Goal: Task Accomplishment & Management: Complete application form

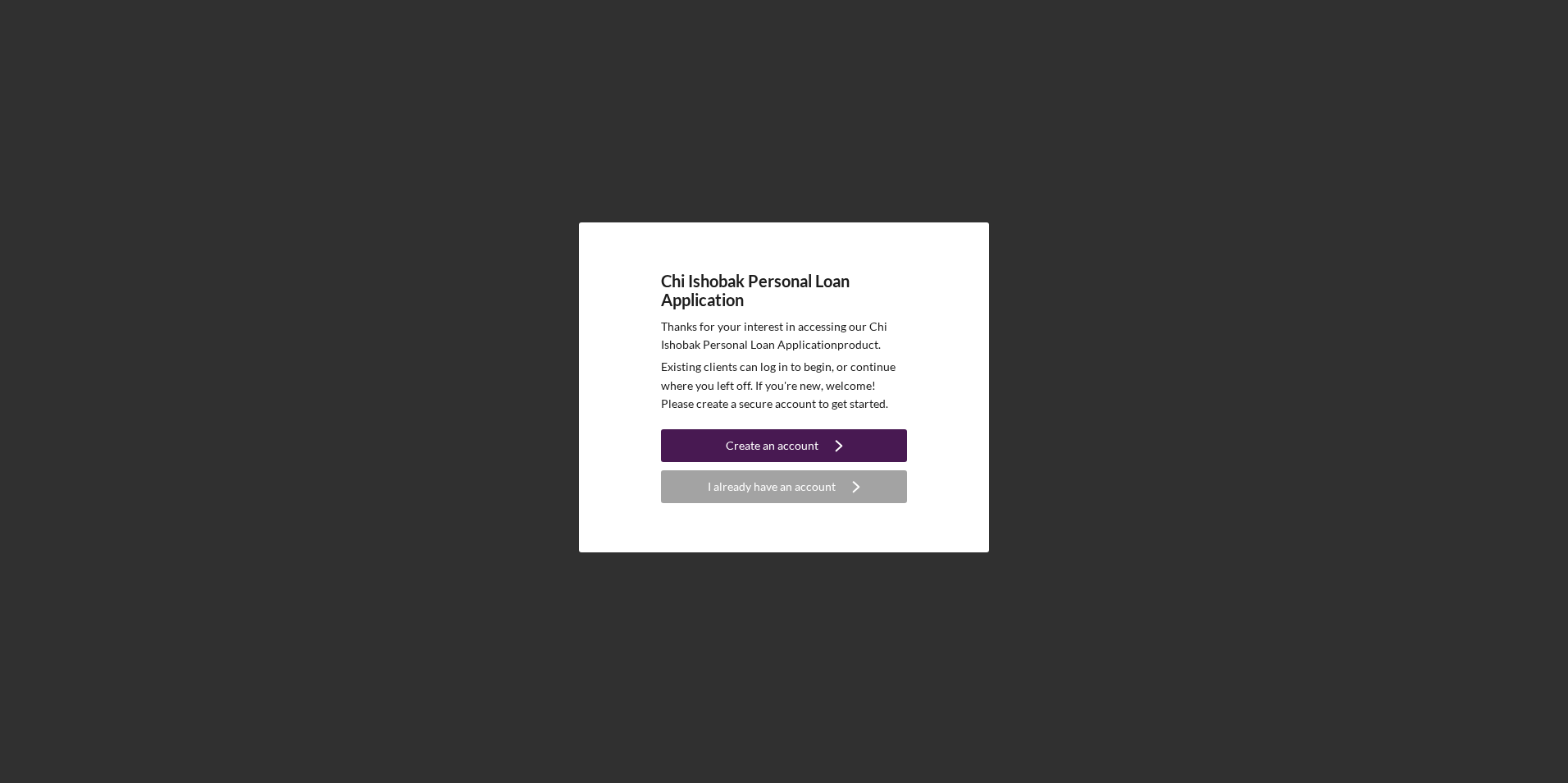
click at [776, 446] on div "Create an account" at bounding box center [772, 445] width 93 height 33
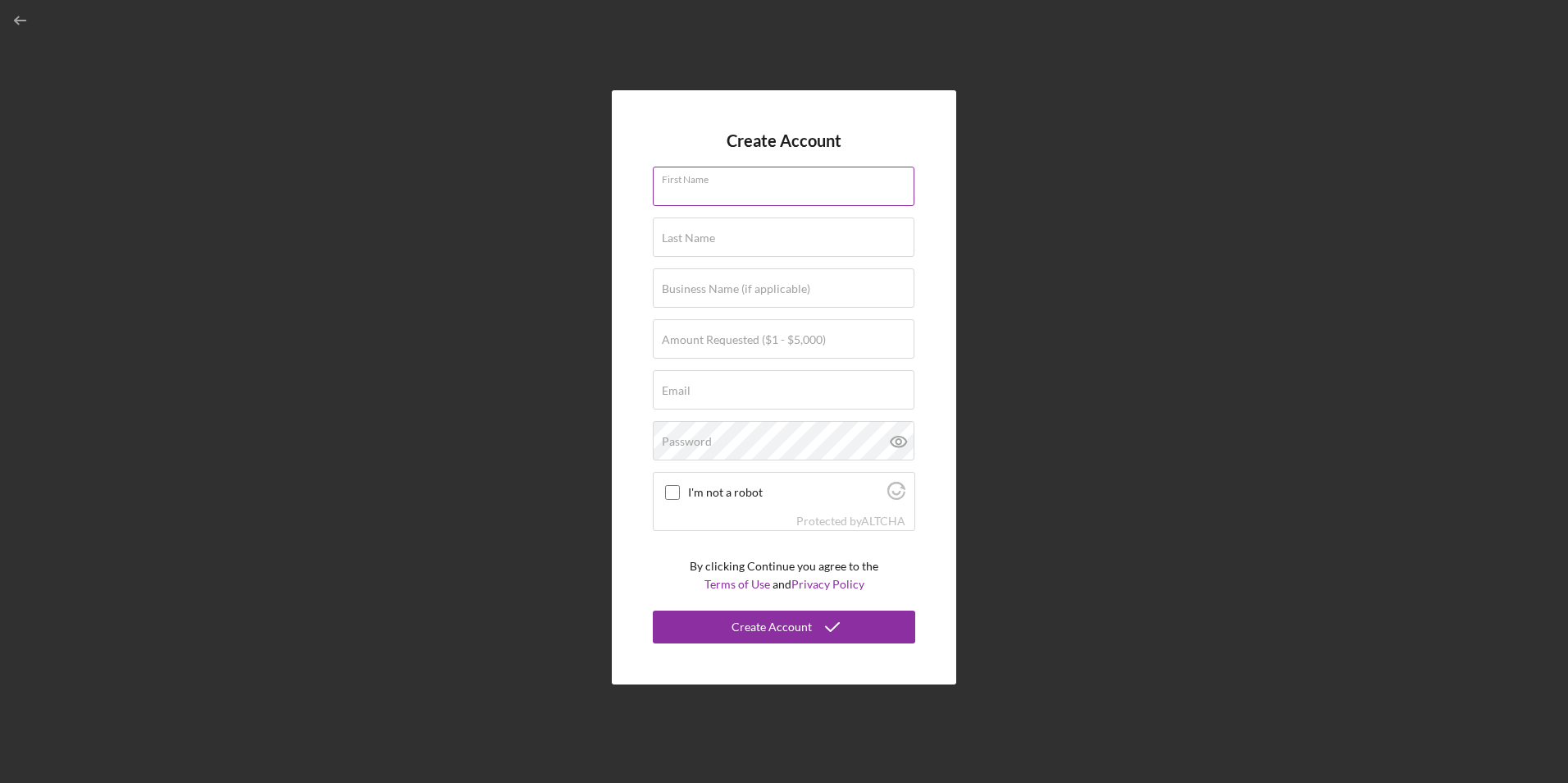
click at [786, 194] on input "First Name" at bounding box center [783, 186] width 261 height 40
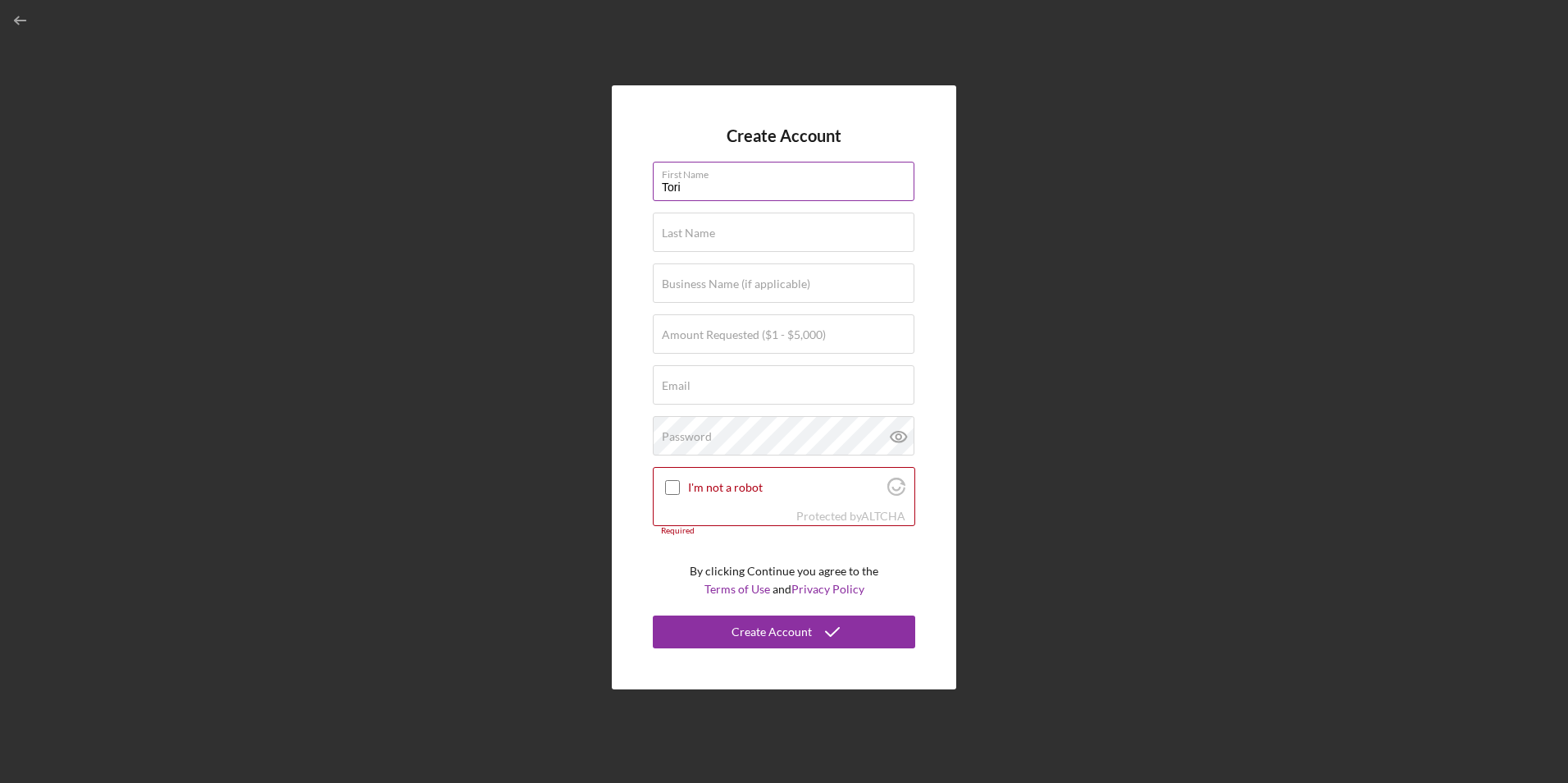
type input "Tori"
type input "[PERSON_NAME]"
type input "$5,000"
type input "[EMAIL_ADDRESS][DOMAIN_NAME]"
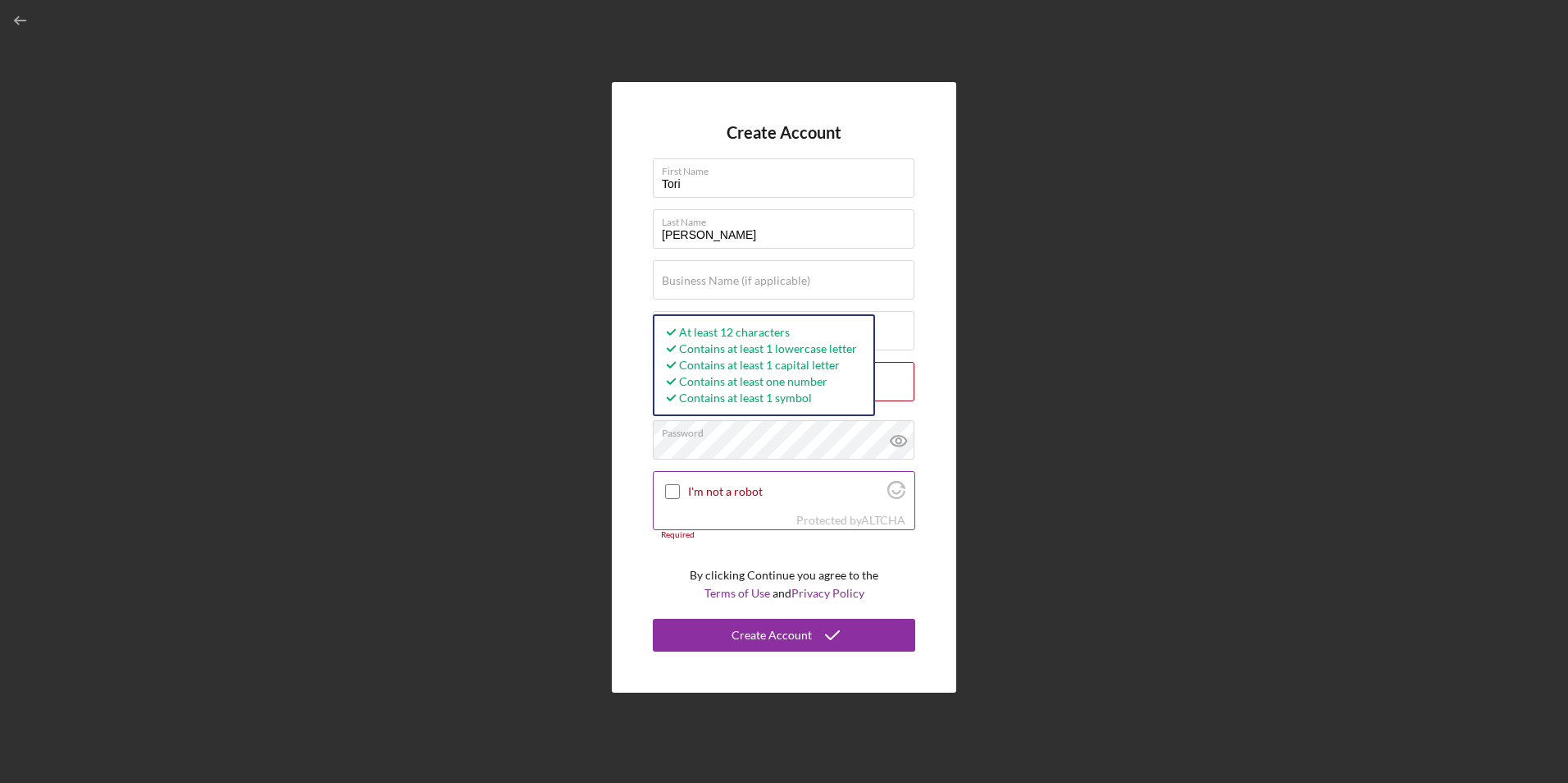
click at [752, 503] on div "I'm not a robot" at bounding box center [784, 491] width 261 height 39
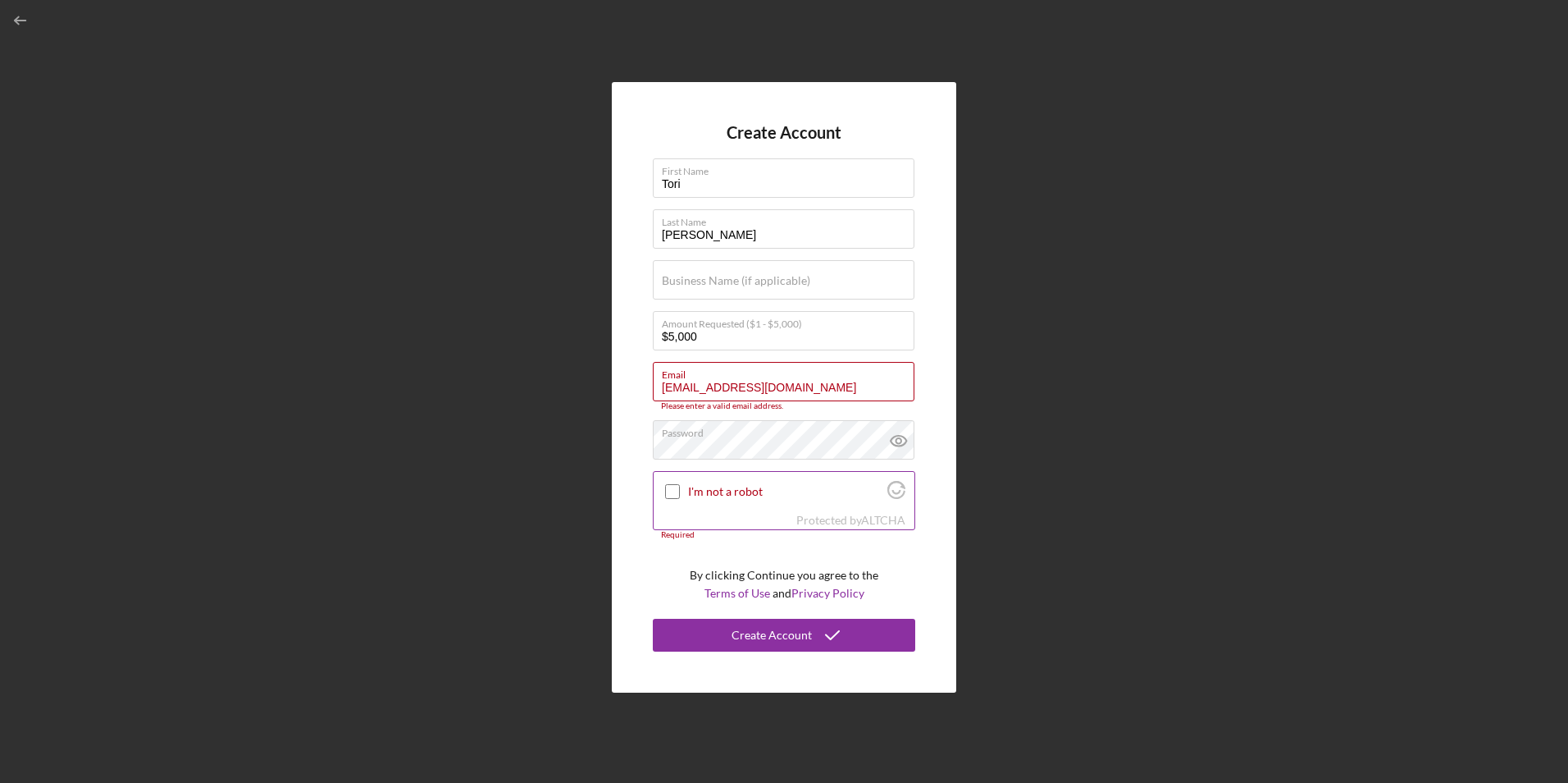
click at [669, 492] on input "I'm not a robot" at bounding box center [672, 491] width 14 height 14
checkbox input "true"
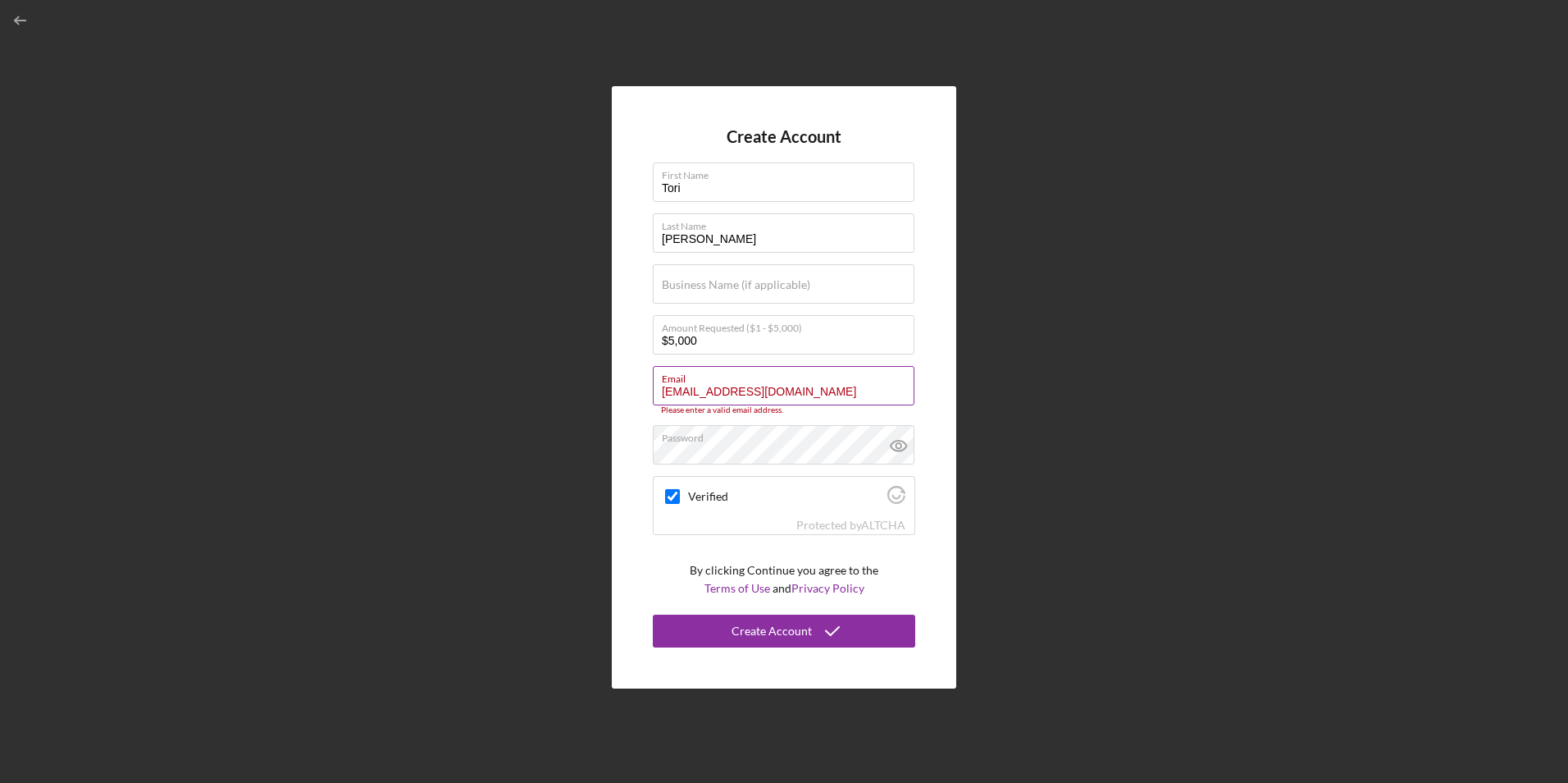
click at [819, 389] on input "[EMAIL_ADDRESS][DOMAIN_NAME]" at bounding box center [783, 386] width 261 height 40
click at [734, 397] on input "[EMAIL_ADDRESS][DOMAIN_NAME]" at bounding box center [783, 386] width 261 height 40
click at [809, 390] on input "[EMAIL_ADDRESS][DOMAIN_NAME]" at bounding box center [783, 386] width 261 height 40
click at [744, 393] on input "[EMAIL_ADDRESS][DOMAIN_NAME]" at bounding box center [783, 386] width 261 height 40
click at [705, 391] on input "[EMAIL_ADDRESS][DOMAIN_NAME]" at bounding box center [783, 386] width 261 height 40
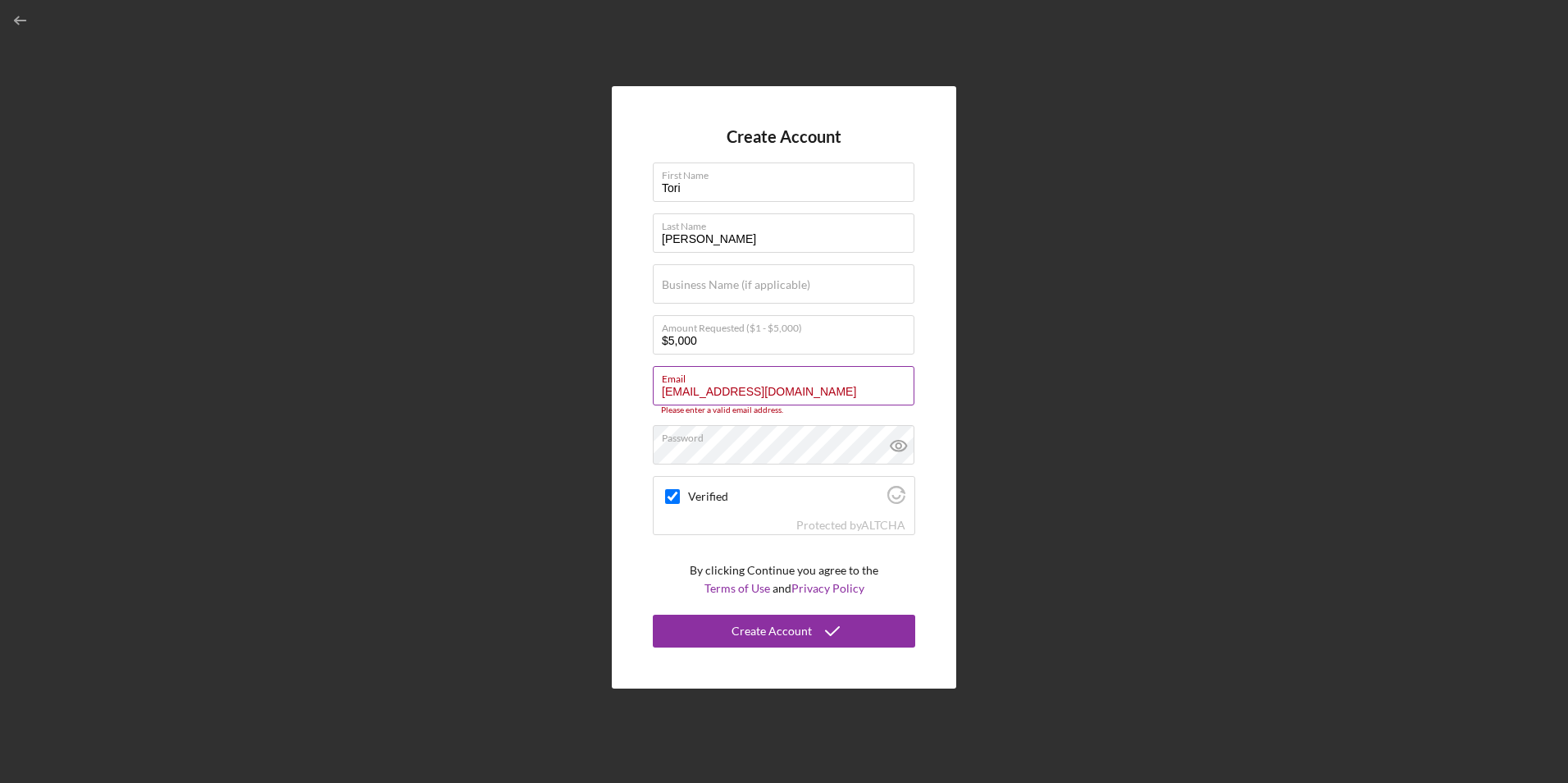
click at [702, 390] on input "[EMAIL_ADDRESS][DOMAIN_NAME]" at bounding box center [783, 386] width 261 height 40
click at [787, 623] on div "Create Account" at bounding box center [771, 631] width 80 height 33
click at [821, 391] on input "[EMAIL_ADDRESS][DOMAIN_NAME]" at bounding box center [783, 386] width 261 height 40
drag, startPoint x: 820, startPoint y: 390, endPoint x: 659, endPoint y: 388, distance: 161.0
click at [659, 388] on input "[EMAIL_ADDRESS][DOMAIN_NAME]" at bounding box center [783, 386] width 261 height 40
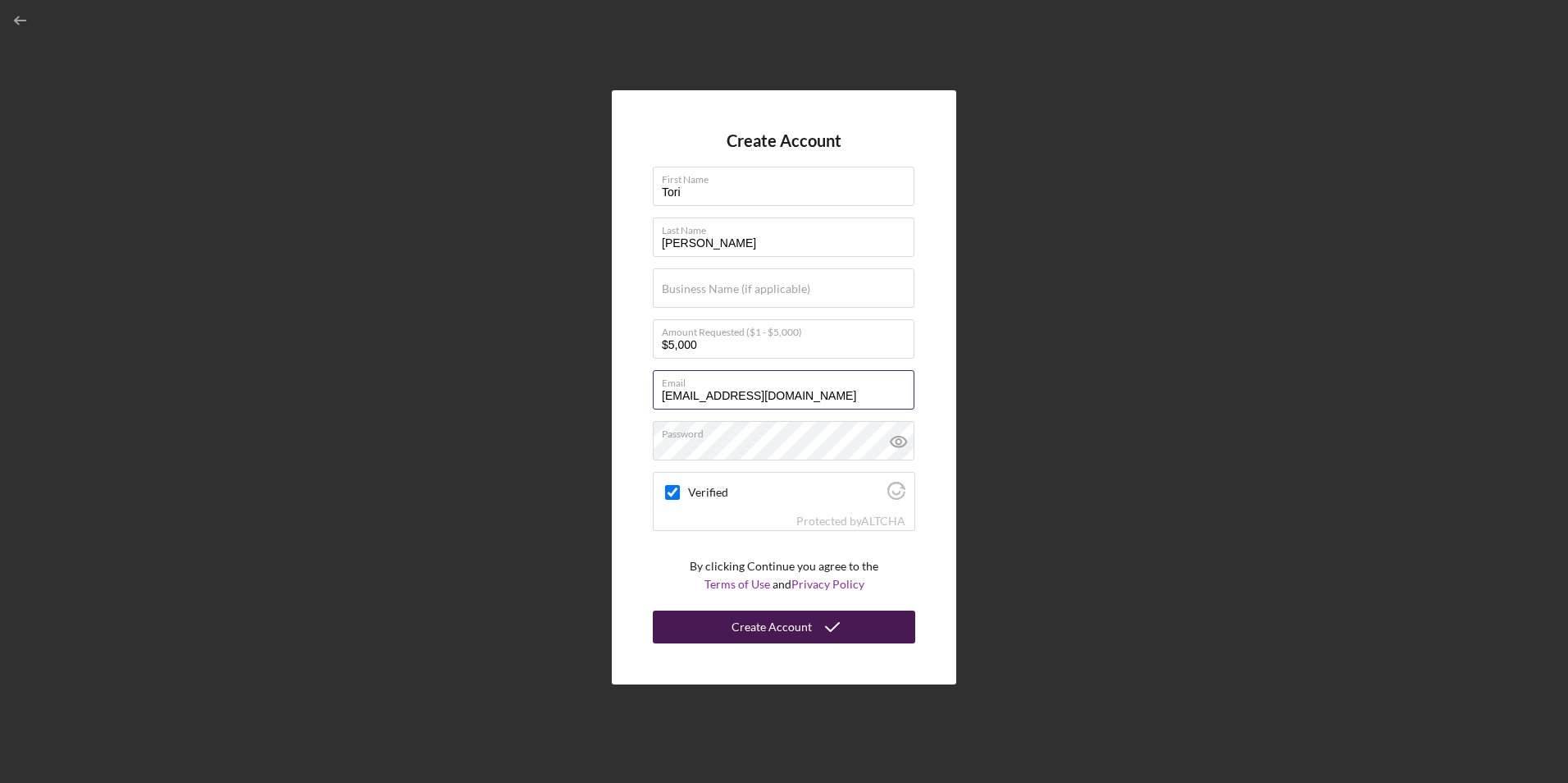
type input "[EMAIL_ADDRESS][DOMAIN_NAME]"
click at [835, 627] on icon "submit" at bounding box center [833, 627] width 41 height 41
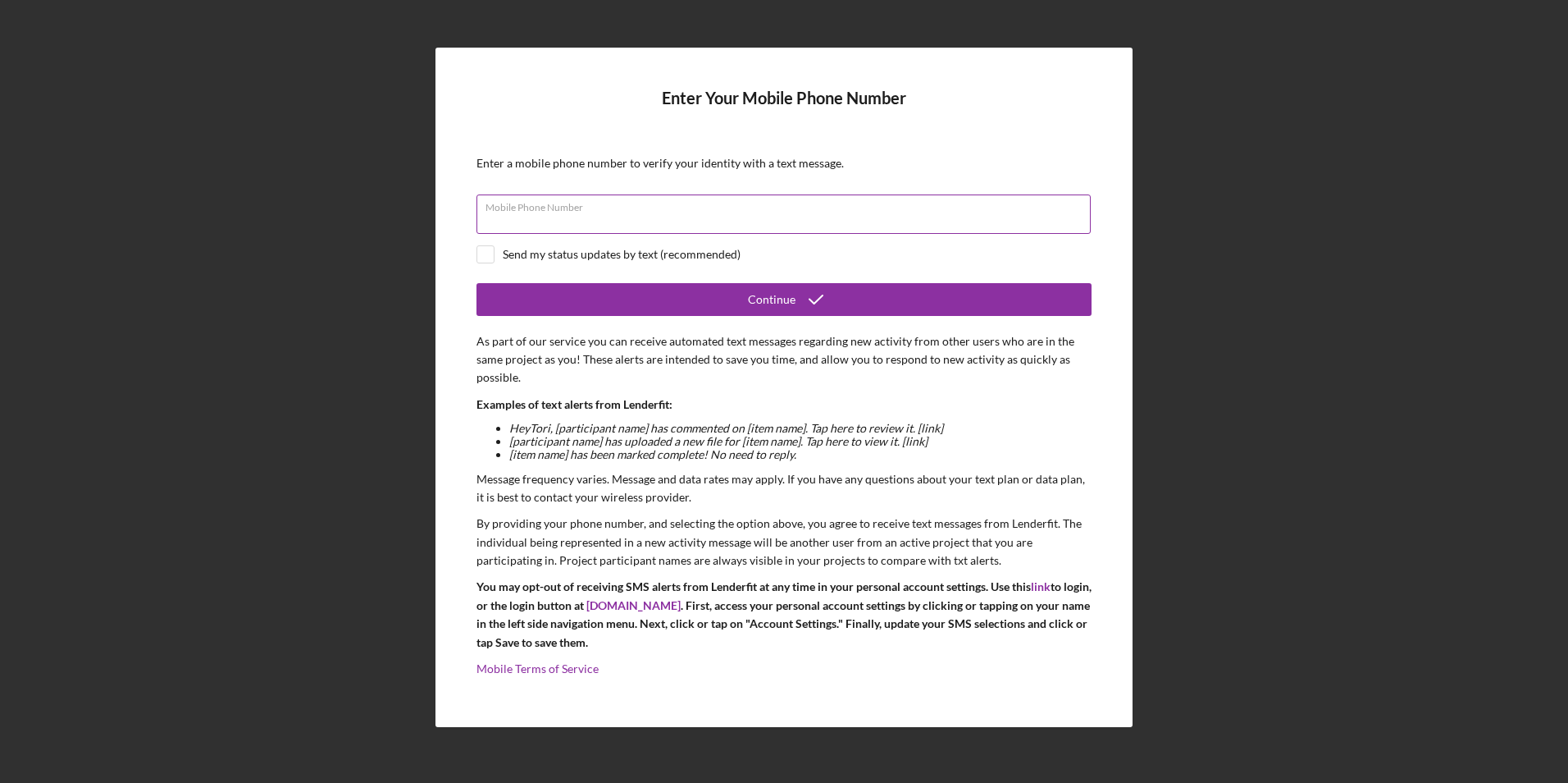
click at [755, 206] on div "Mobile Phone Number" at bounding box center [784, 215] width 615 height 41
type input "[PHONE_NUMBER]"
click at [486, 259] on input "checkbox" at bounding box center [485, 254] width 16 height 16
checkbox input "true"
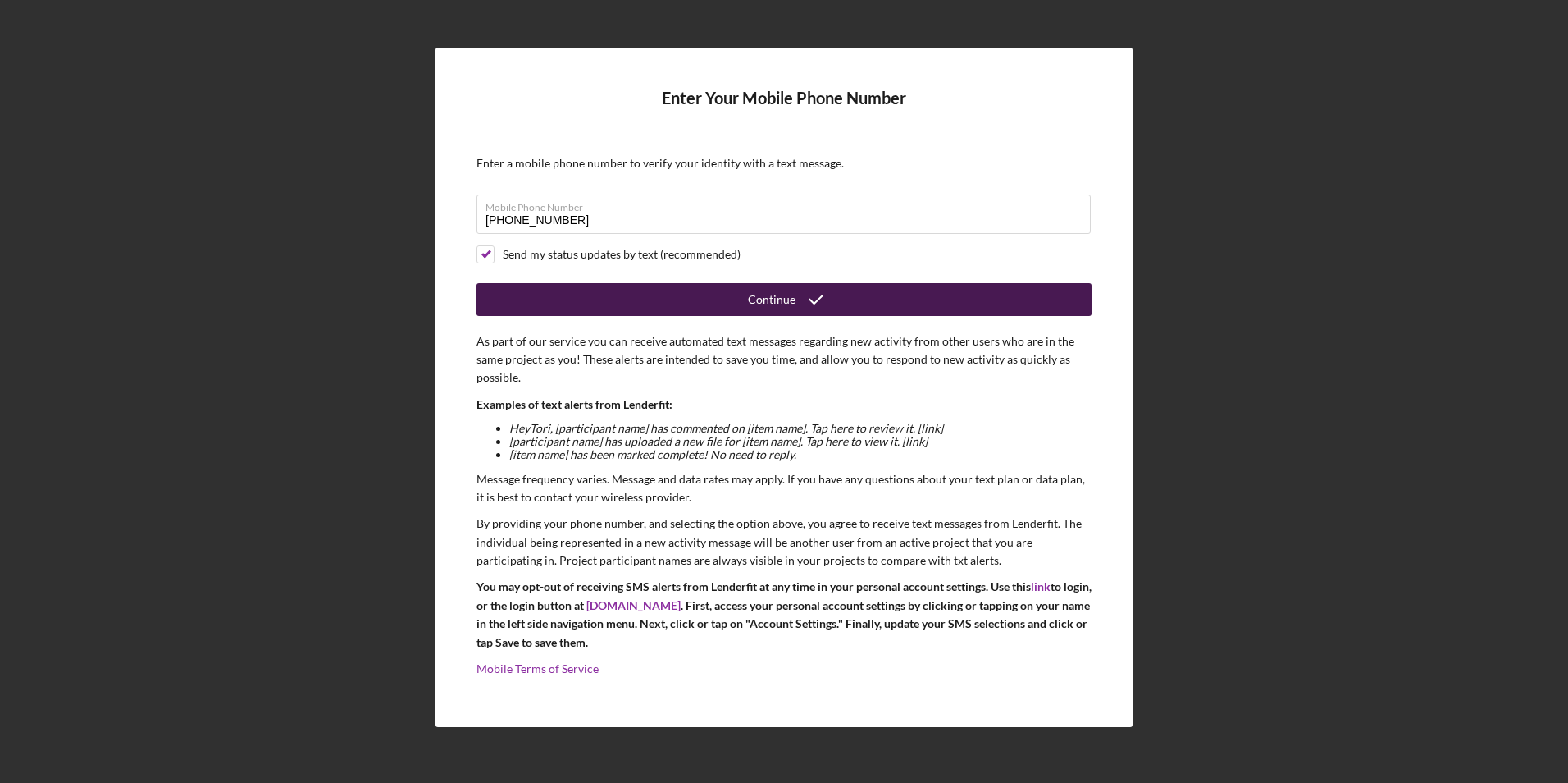
click at [598, 301] on button "Continue" at bounding box center [784, 299] width 615 height 33
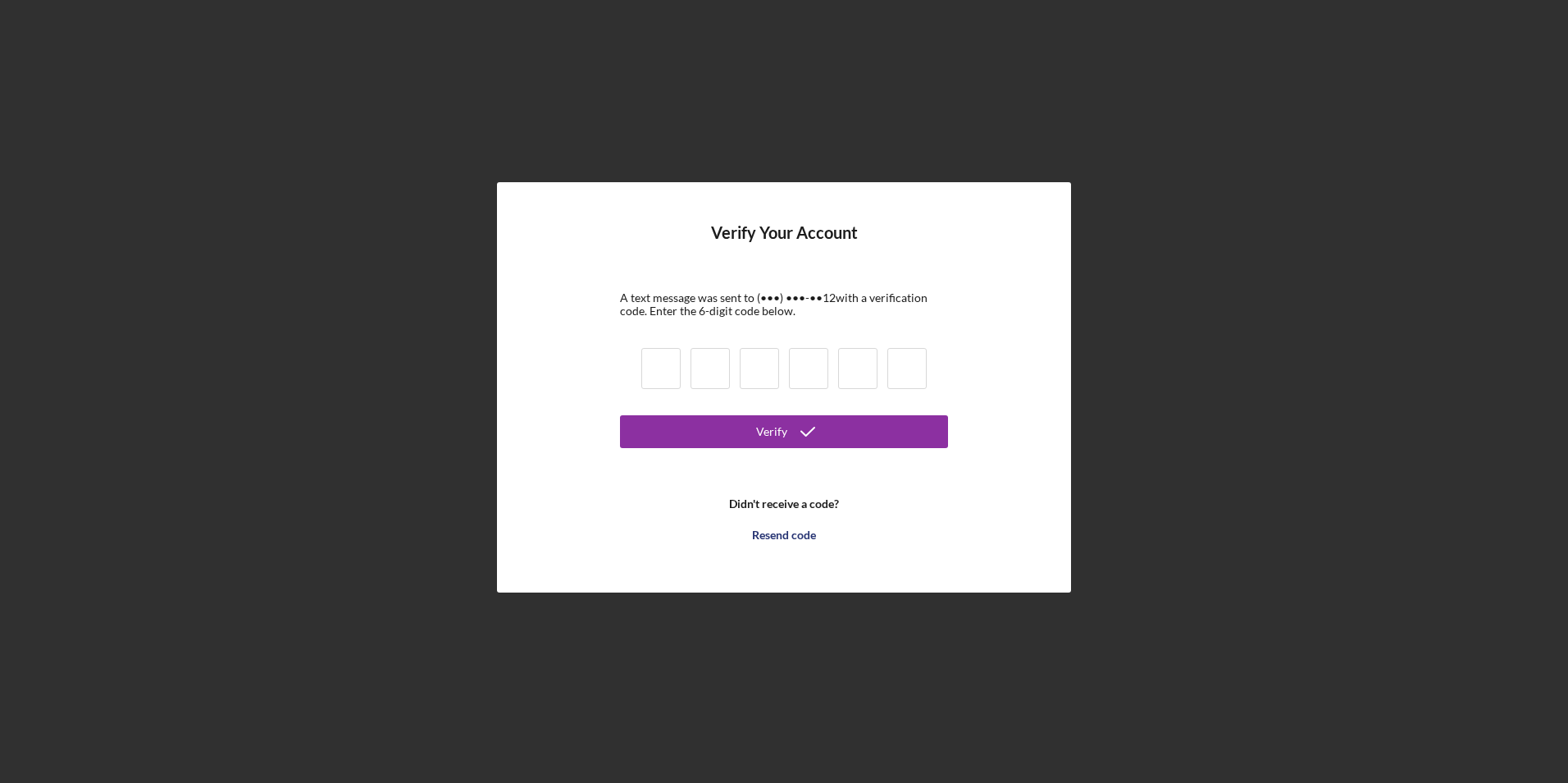
click at [668, 378] on input at bounding box center [661, 369] width 40 height 41
type input "4"
type input "7"
type input "2"
type input "7"
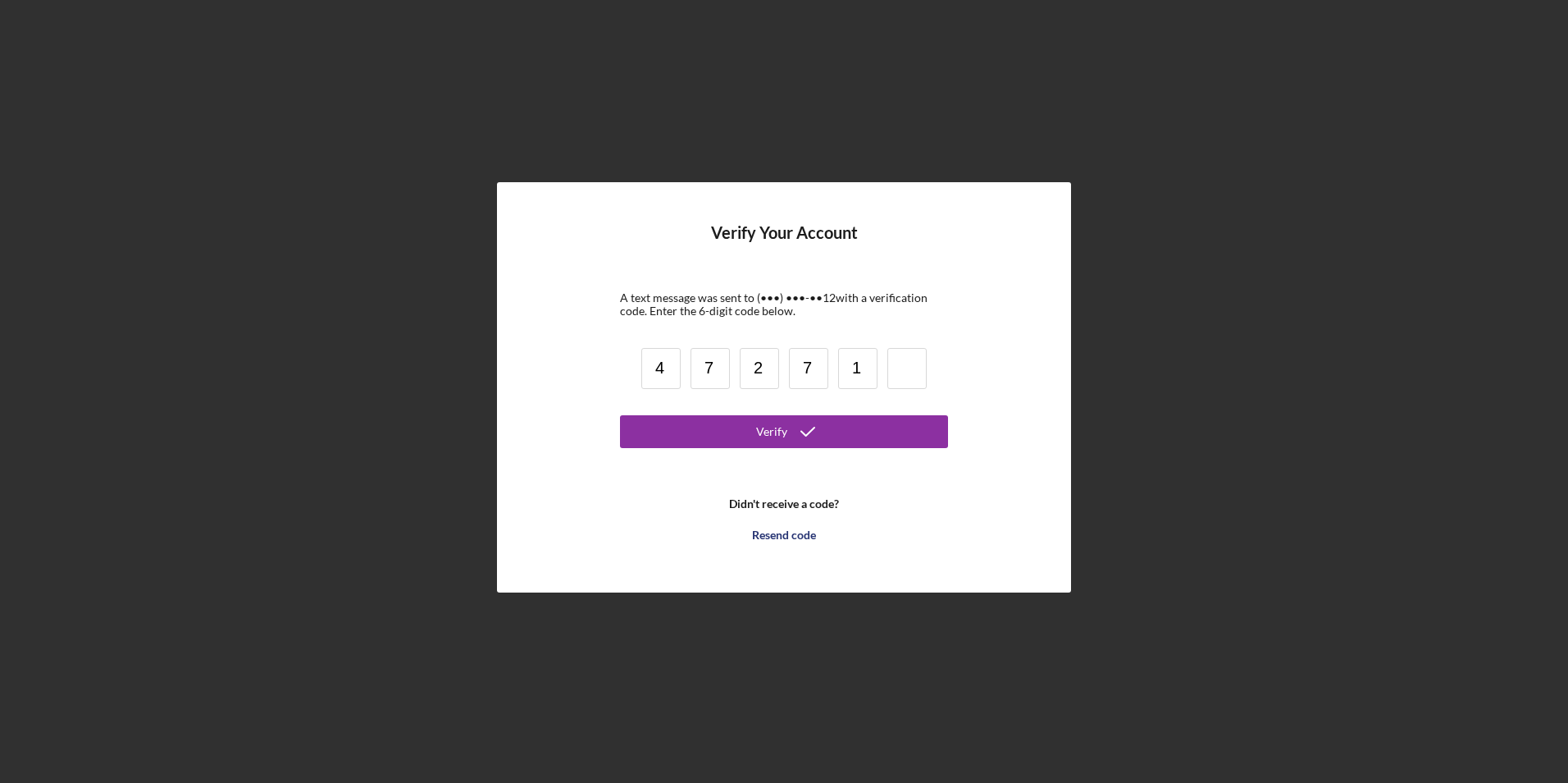
type input "1"
type input "6"
click at [753, 432] on button "Verify" at bounding box center [784, 432] width 328 height 33
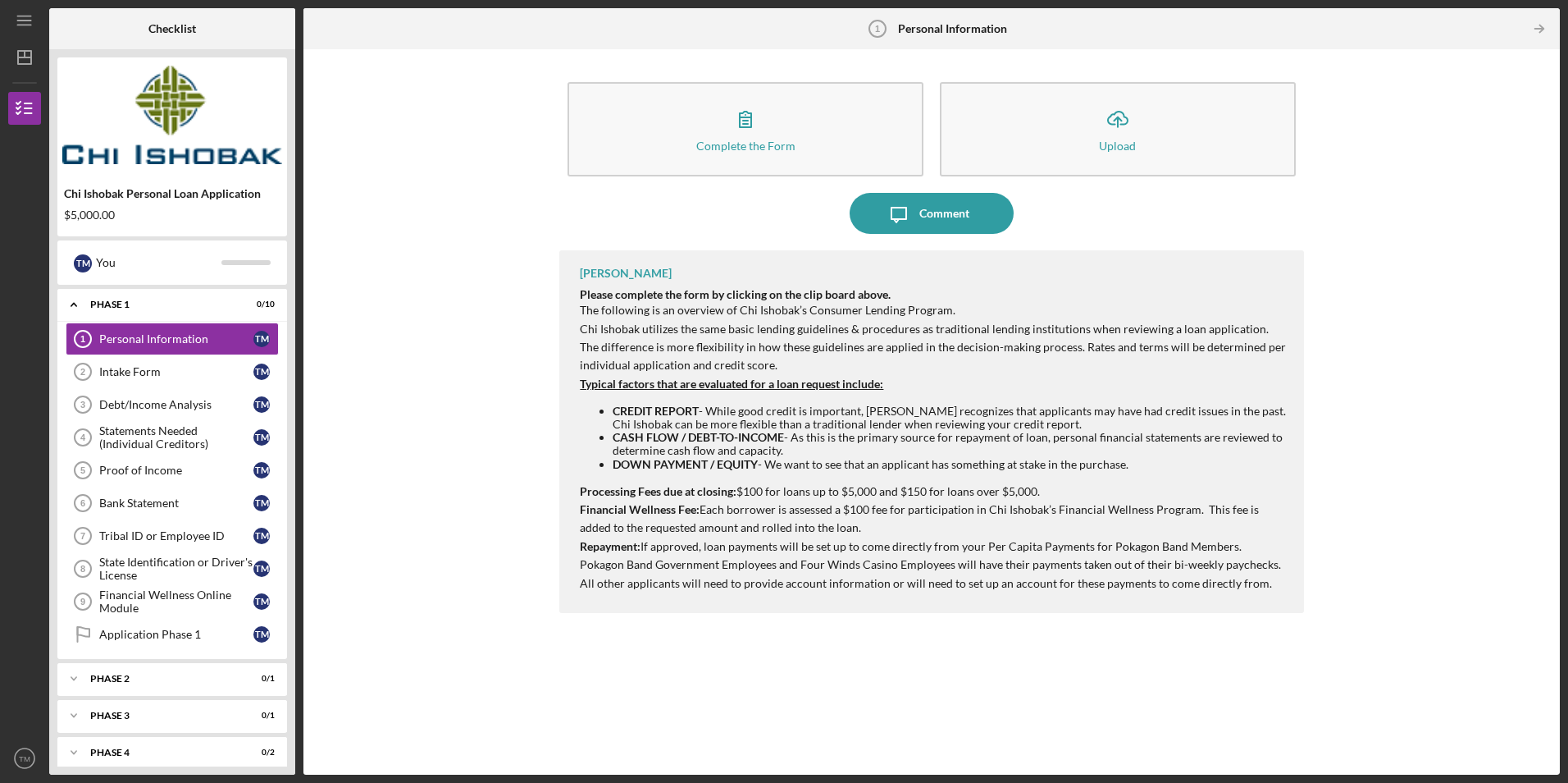
click at [456, 262] on div "Complete the Form Form Icon/Upload Upload Icon/Message Comment [PERSON_NAME] Pl…" at bounding box center [932, 412] width 1240 height 709
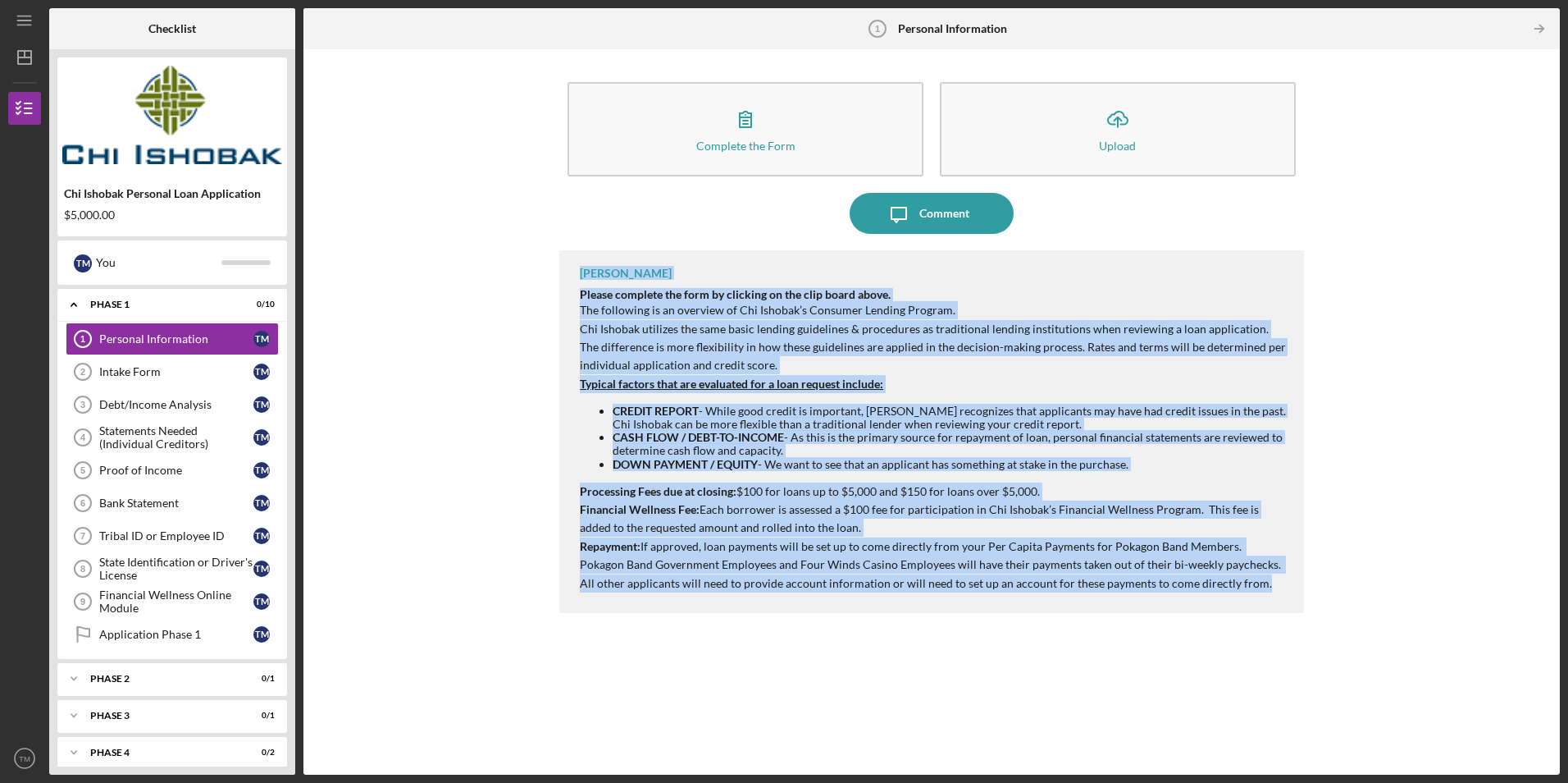
drag, startPoint x: 564, startPoint y: 267, endPoint x: 1308, endPoint y: 597, distance: 813.9
click at [1308, 597] on div "Complete the Form Form Icon/Upload Upload Icon/Message Comment [PERSON_NAME] Pl…" at bounding box center [932, 412] width 1240 height 709
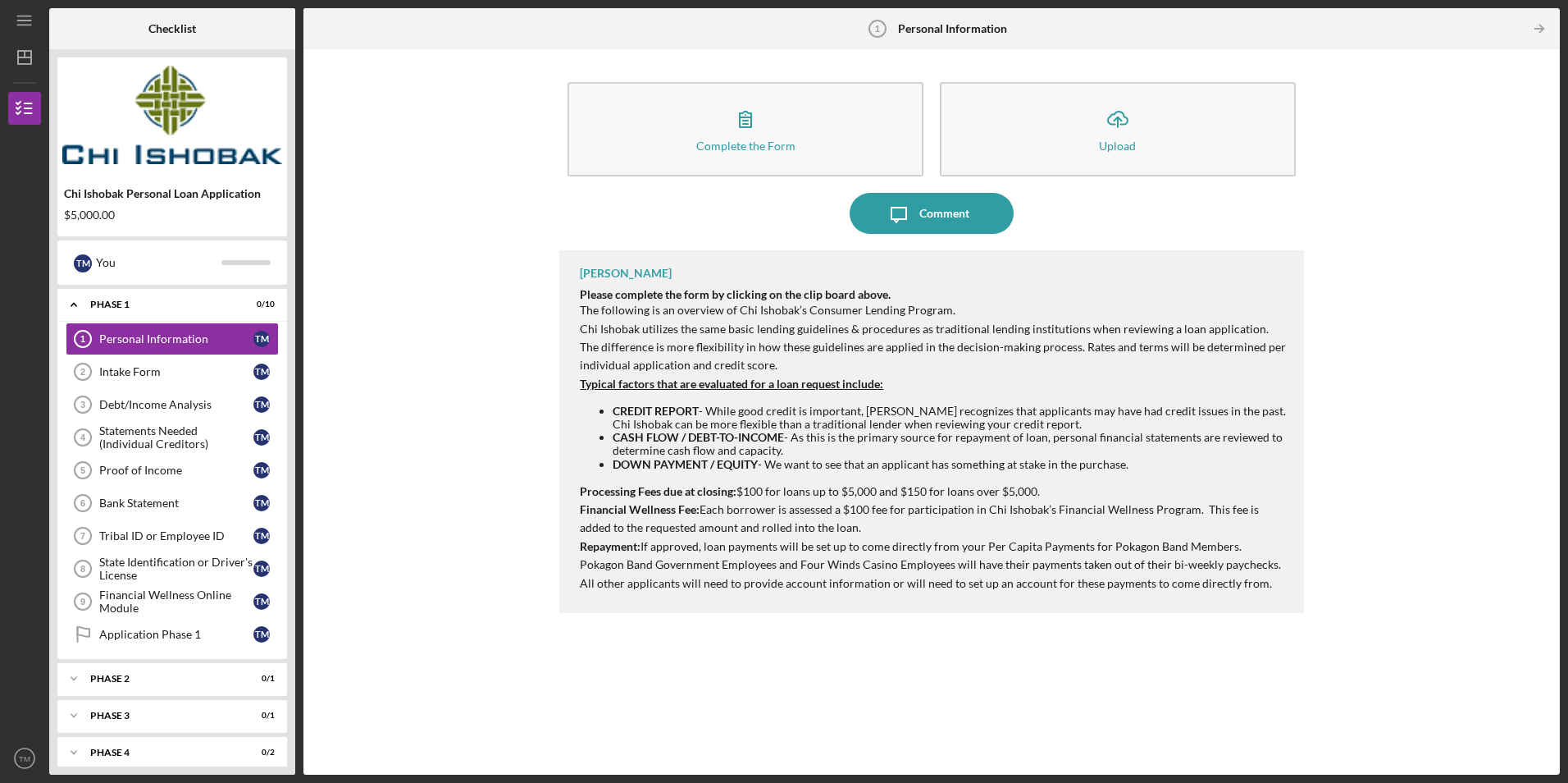
click at [1436, 218] on div "Complete the Form Form Icon/Upload Upload Icon/Message Comment [PERSON_NAME] Pl…" at bounding box center [932, 412] width 1240 height 709
